Goal: Contribute content: Contribute content

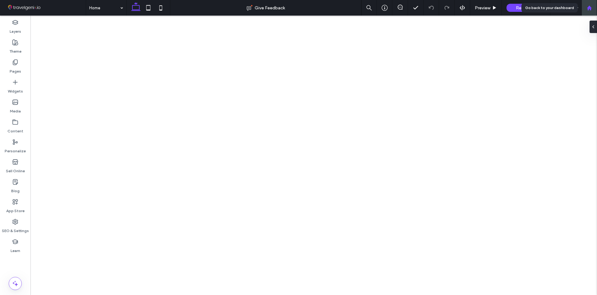
click at [586, 8] on div at bounding box center [589, 7] width 15 height 5
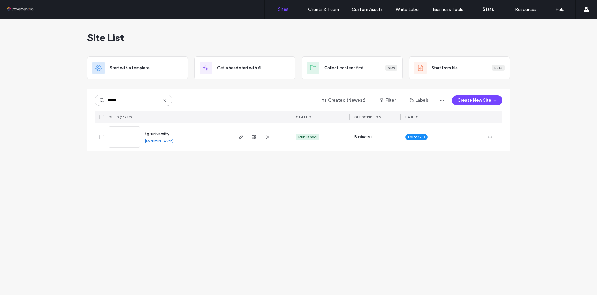
type input "******"
click at [115, 139] on img at bounding box center [124, 148] width 30 height 42
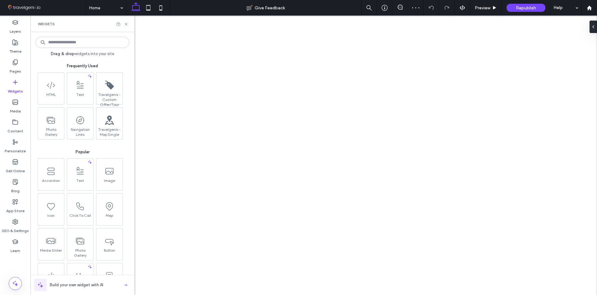
click at [14, 67] on label "Pages" at bounding box center [16, 69] width 12 height 9
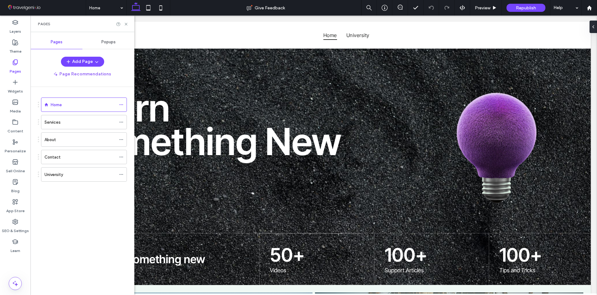
click at [14, 65] on label "Pages" at bounding box center [16, 69] width 12 height 9
click at [13, 186] on label "Blog" at bounding box center [15, 189] width 8 height 9
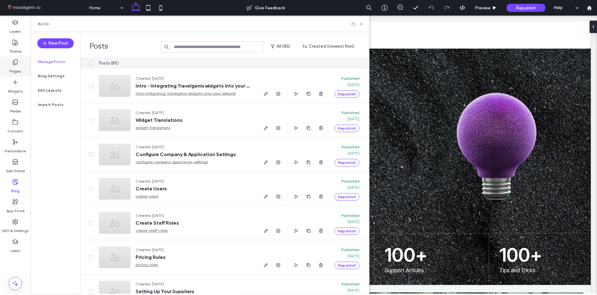
click at [13, 70] on label "Pages" at bounding box center [16, 69] width 12 height 9
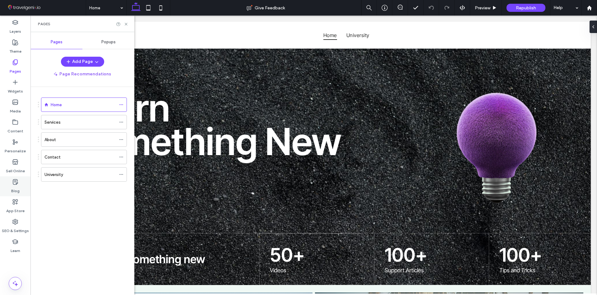
click at [13, 191] on label "Blog" at bounding box center [15, 189] width 8 height 9
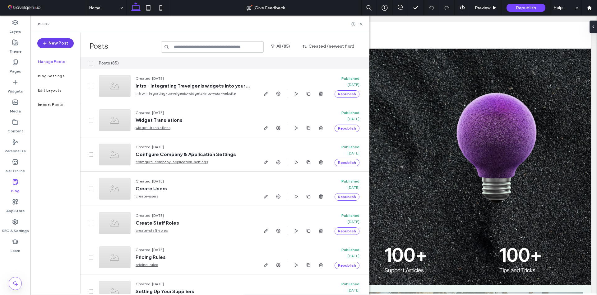
click at [58, 44] on button "New Post" at bounding box center [55, 43] width 36 height 10
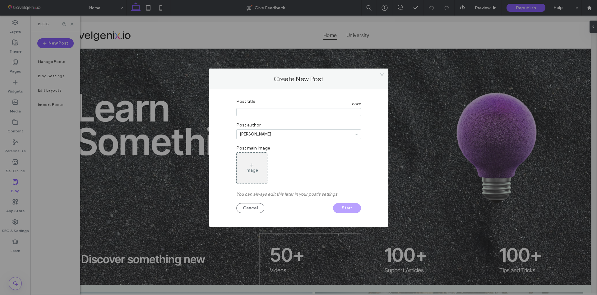
click at [257, 111] on input "Post title" at bounding box center [298, 112] width 125 height 8
type input "*********"
click at [264, 131] on div "Post title 9 / 200 Post author [PERSON_NAME] Post main image Image You can alwa…" at bounding box center [298, 157] width 161 height 122
click at [315, 166] on div "Image" at bounding box center [298, 167] width 125 height 31
click at [350, 207] on button "Start" at bounding box center [347, 208] width 28 height 10
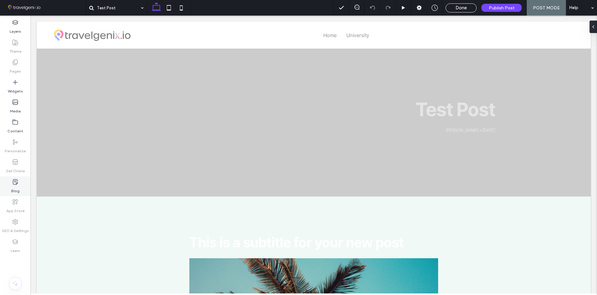
click at [14, 188] on label "Blog" at bounding box center [15, 189] width 8 height 9
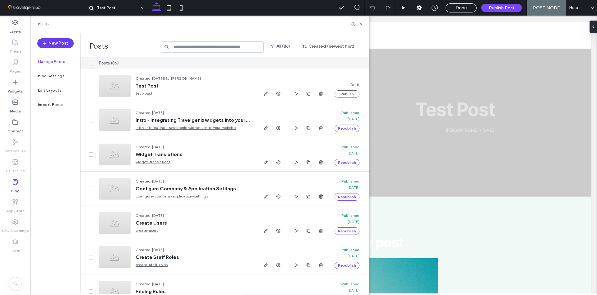
click at [60, 43] on button "New Post" at bounding box center [55, 43] width 36 height 10
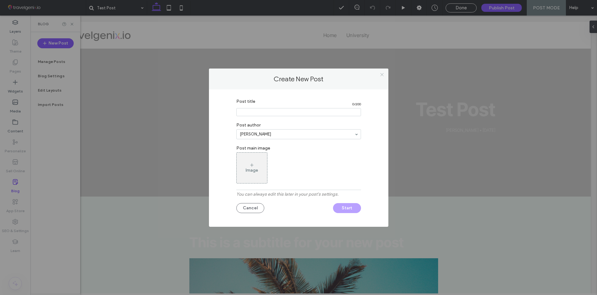
click at [384, 74] on icon at bounding box center [382, 74] width 5 height 5
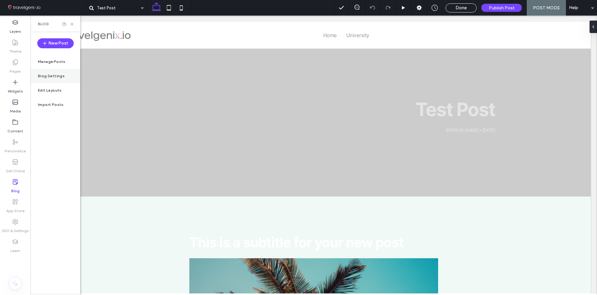
click at [55, 65] on div "Manage Posts" at bounding box center [55, 61] width 50 height 14
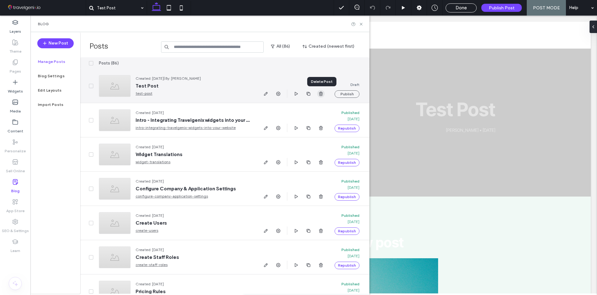
click at [321, 94] on use "button" at bounding box center [321, 93] width 4 height 4
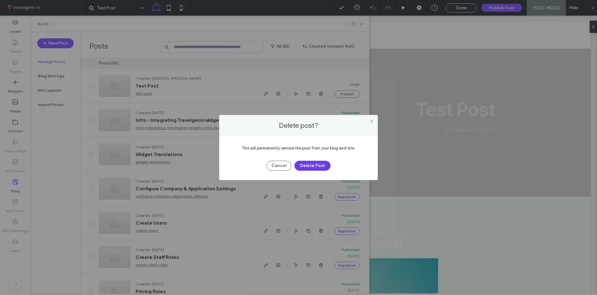
click at [308, 167] on button "Delete Post" at bounding box center [313, 166] width 36 height 10
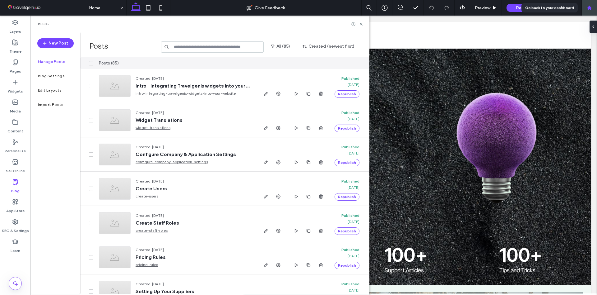
click at [592, 8] on use at bounding box center [589, 7] width 5 height 5
